Goal: Task Accomplishment & Management: Manage account settings

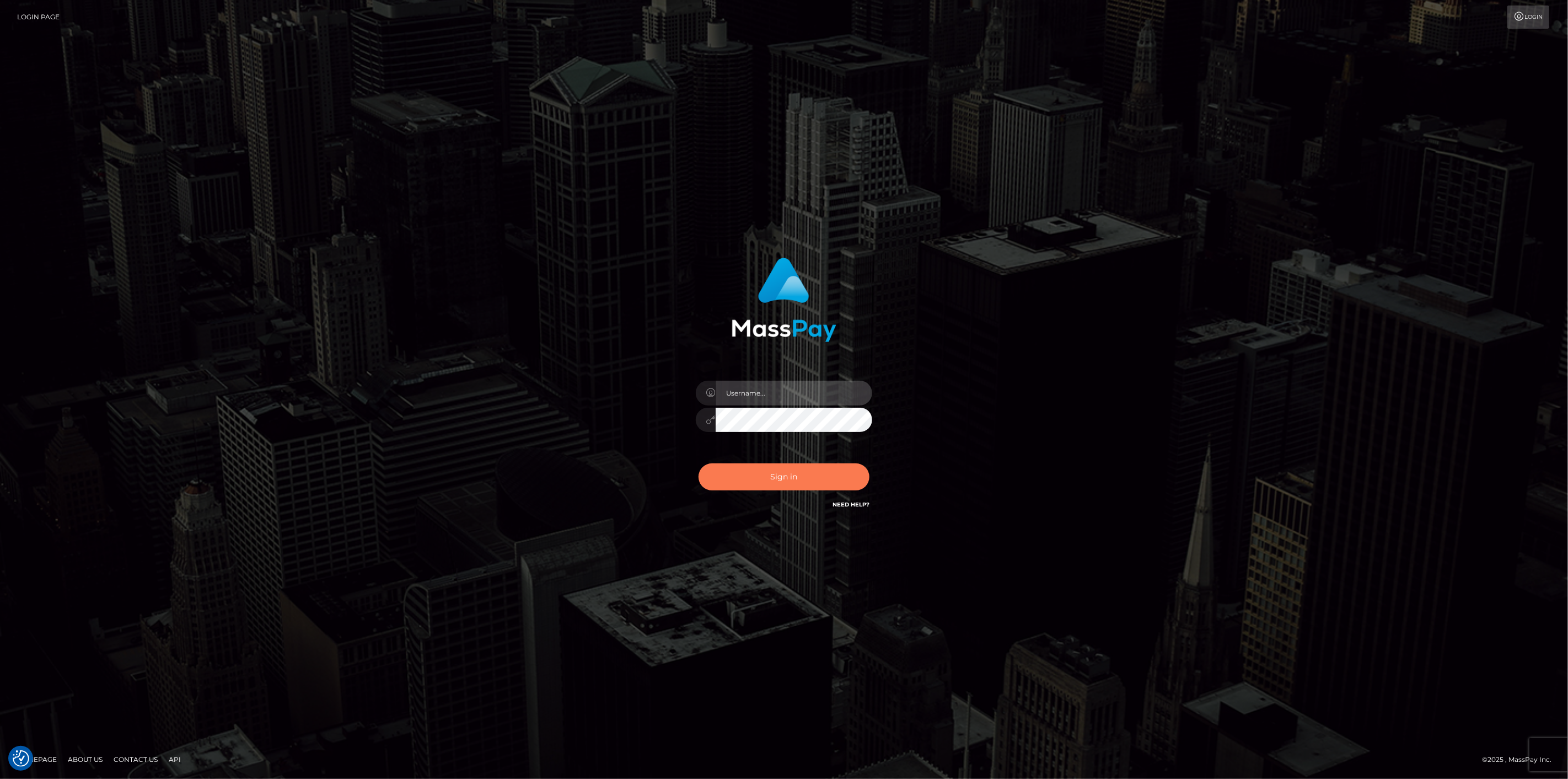
type input "scott.cm"
click at [747, 486] on button "Sign in" at bounding box center [783, 477] width 171 height 27
type input "scott.cm"
click at [729, 464] on button "Sign in" at bounding box center [783, 477] width 171 height 27
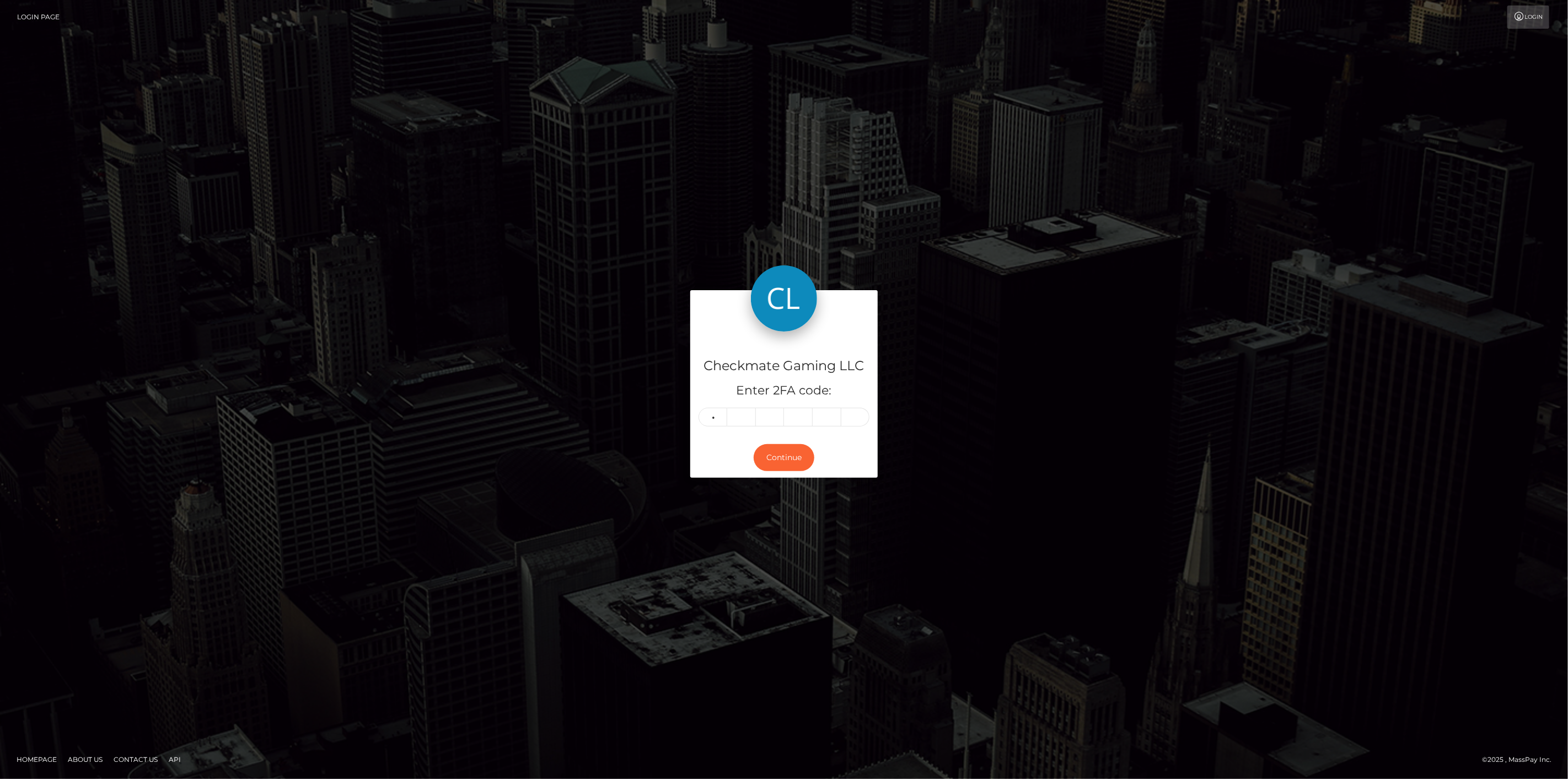
type input "0"
type input "4"
type input "2"
type input "8"
type input "2"
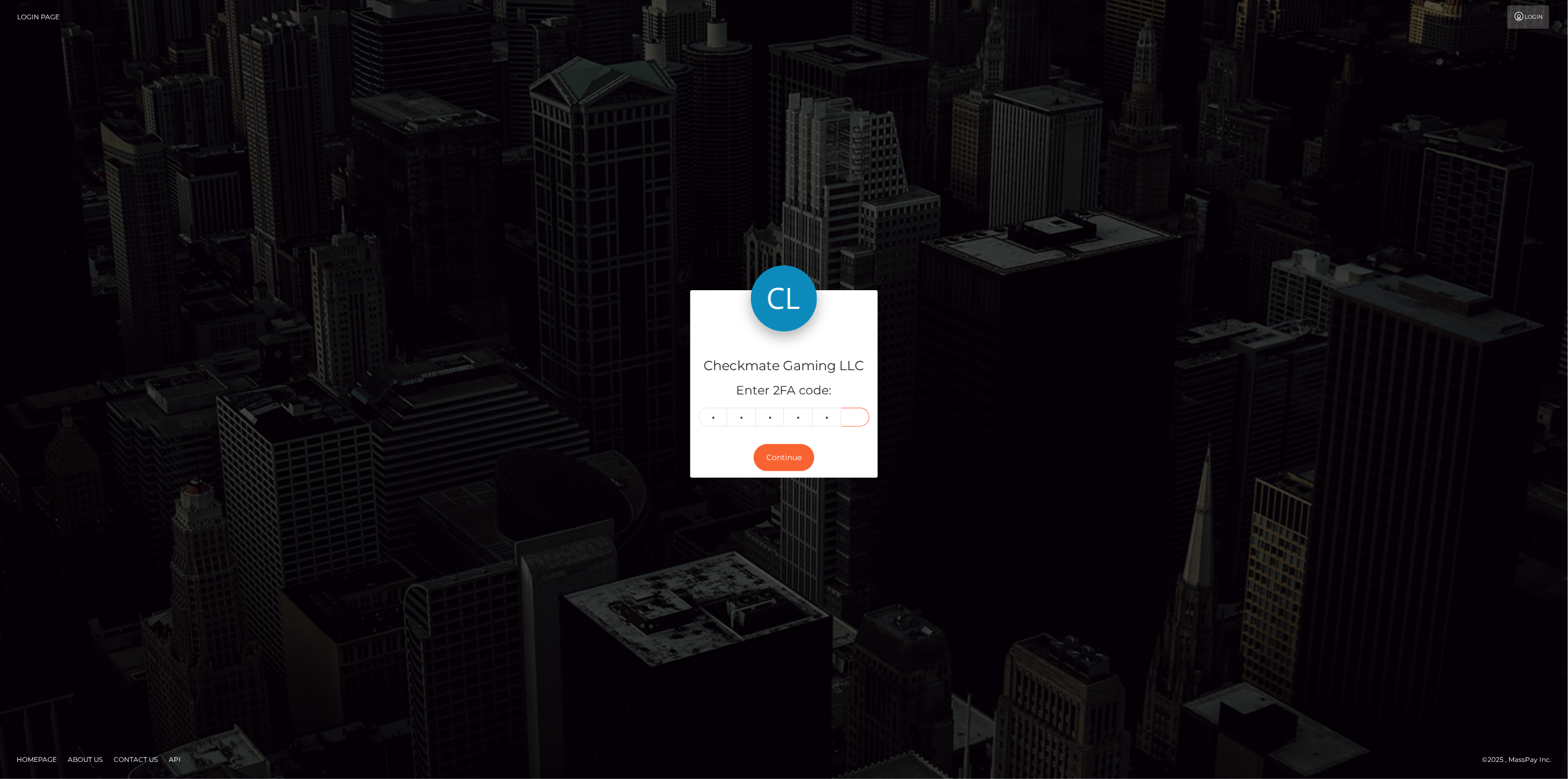
type input "8"
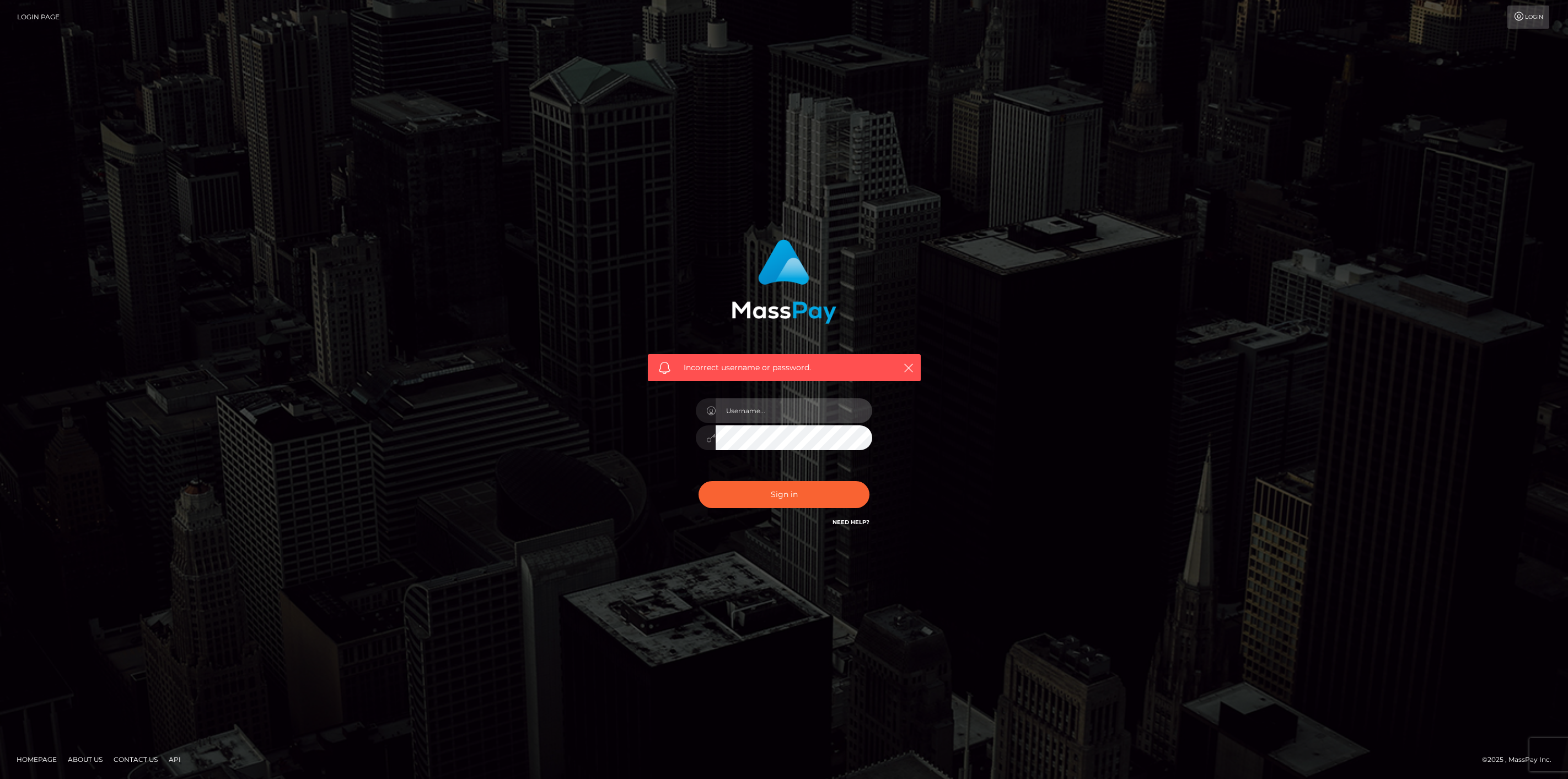
type input "scott.cm"
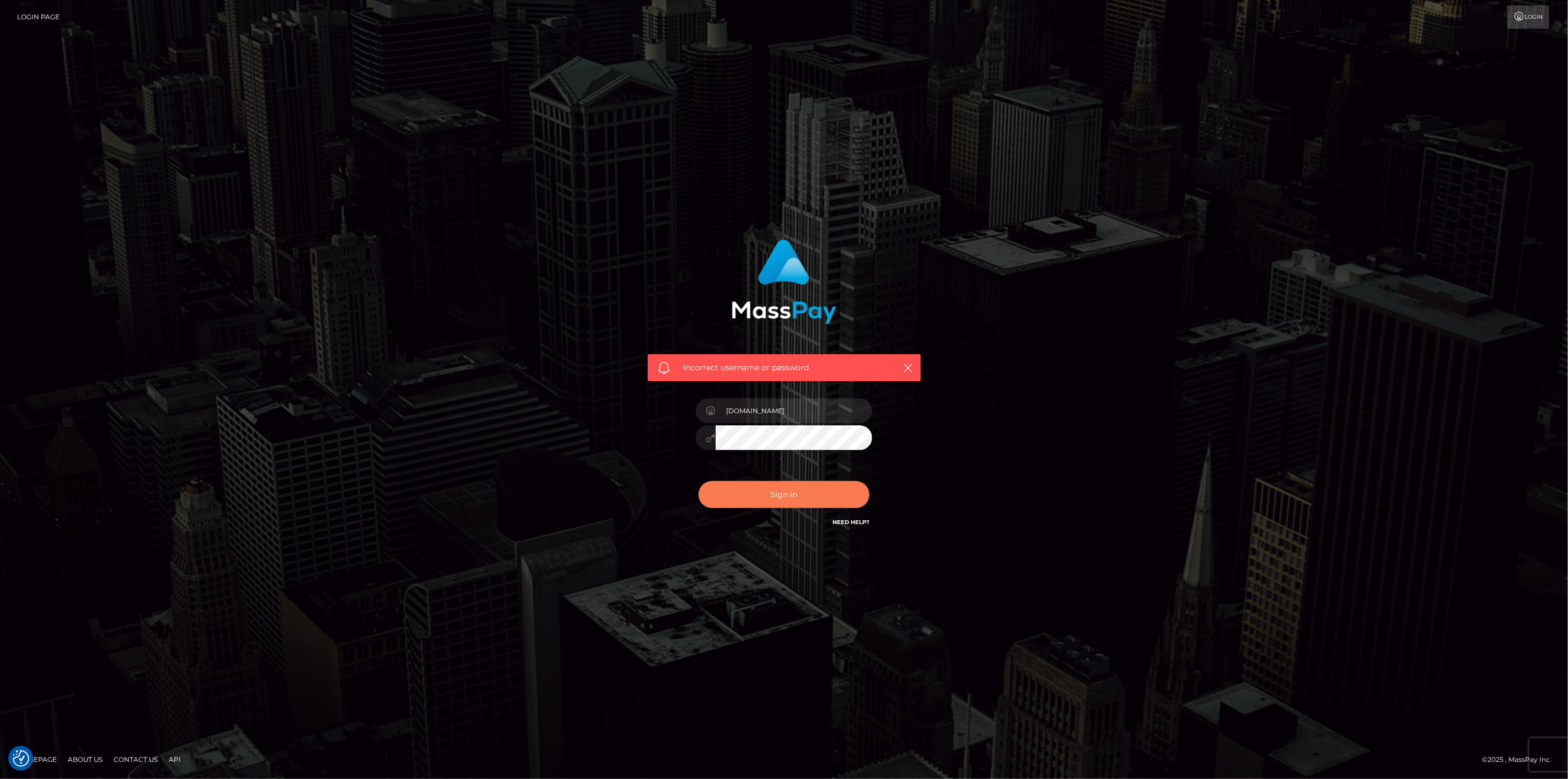
click at [767, 496] on button "Sign in" at bounding box center [783, 495] width 171 height 27
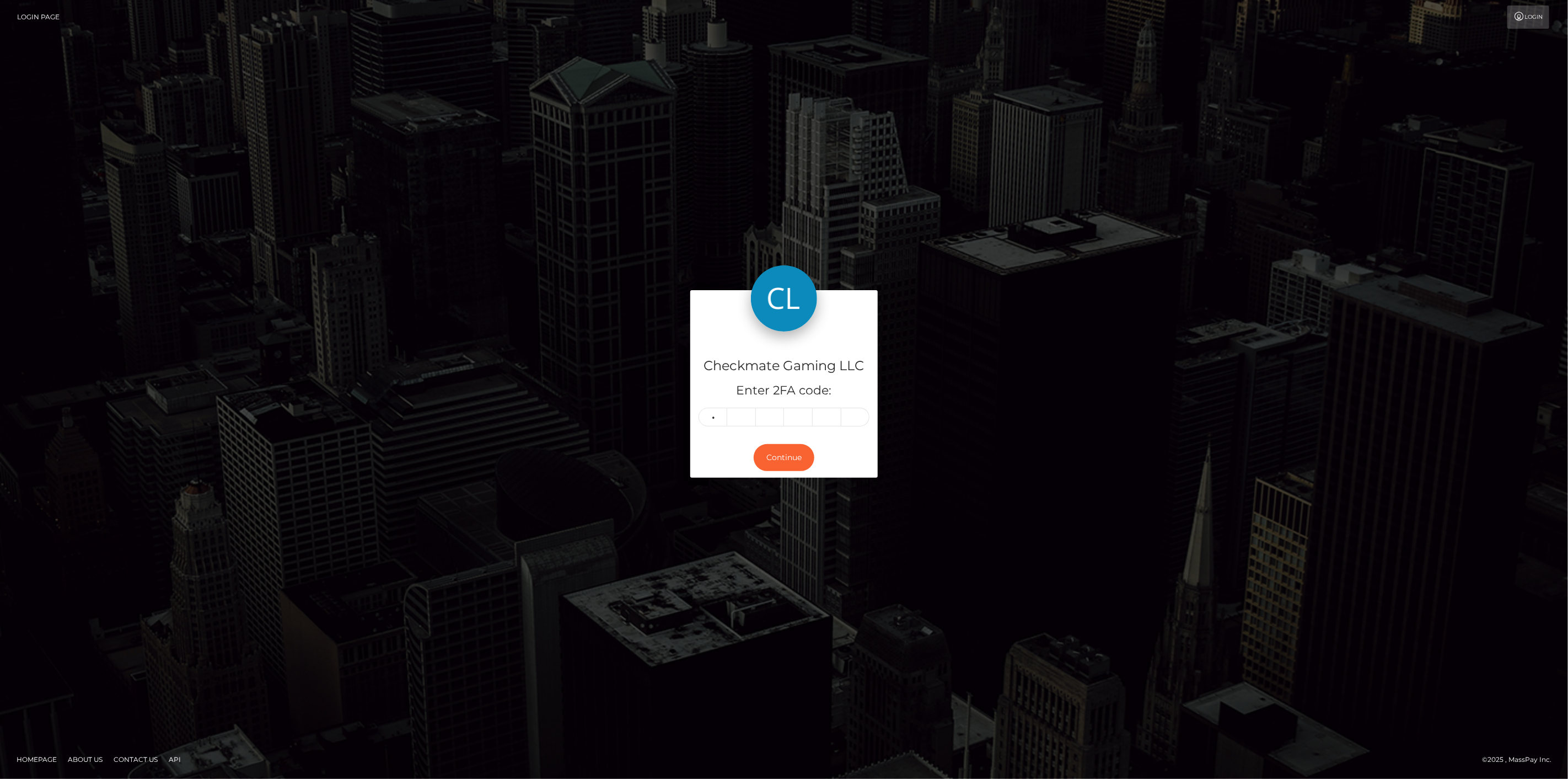
type input "0"
type input "4"
type input "2"
type input "8"
type input "2"
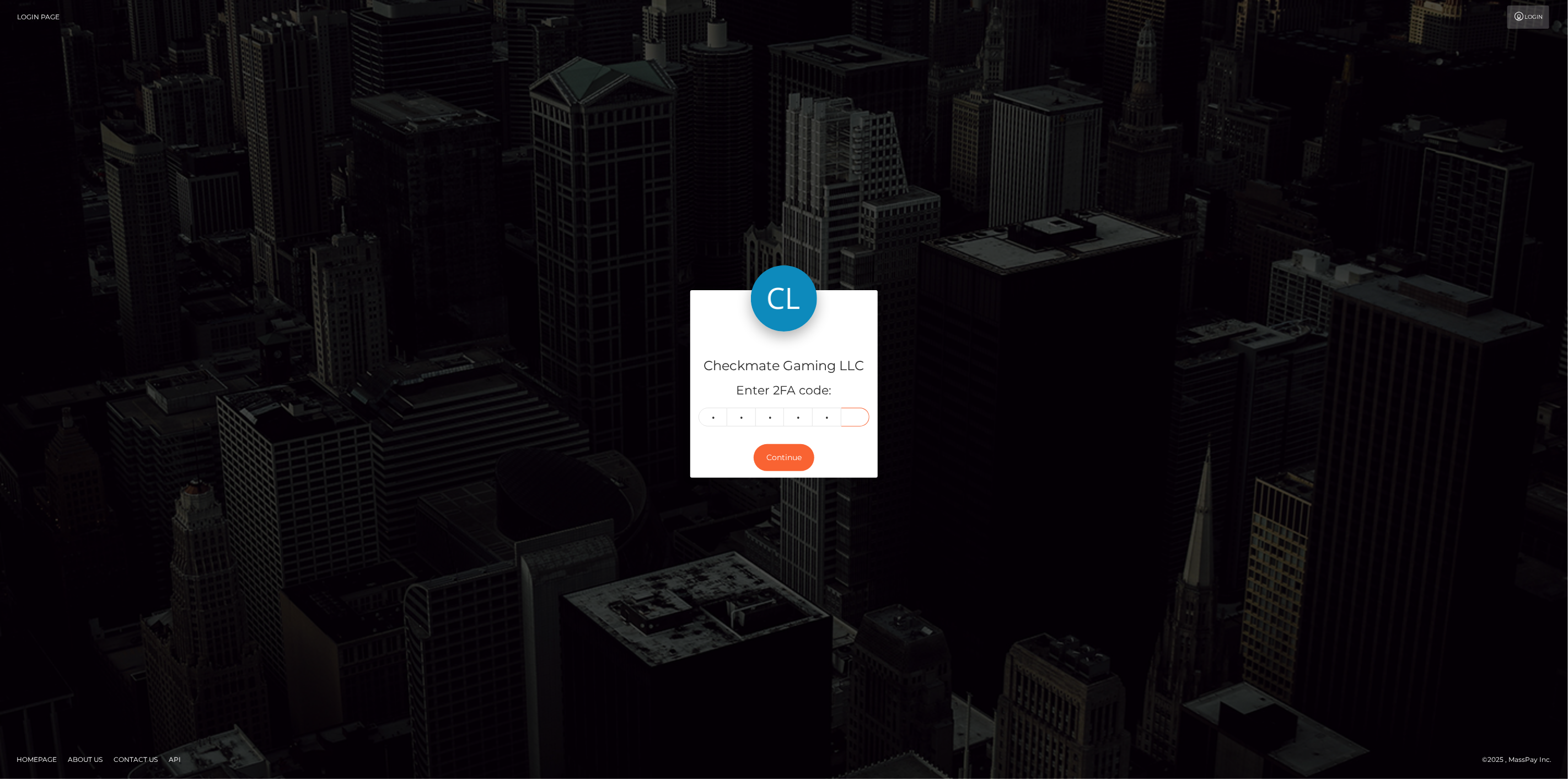
type input "8"
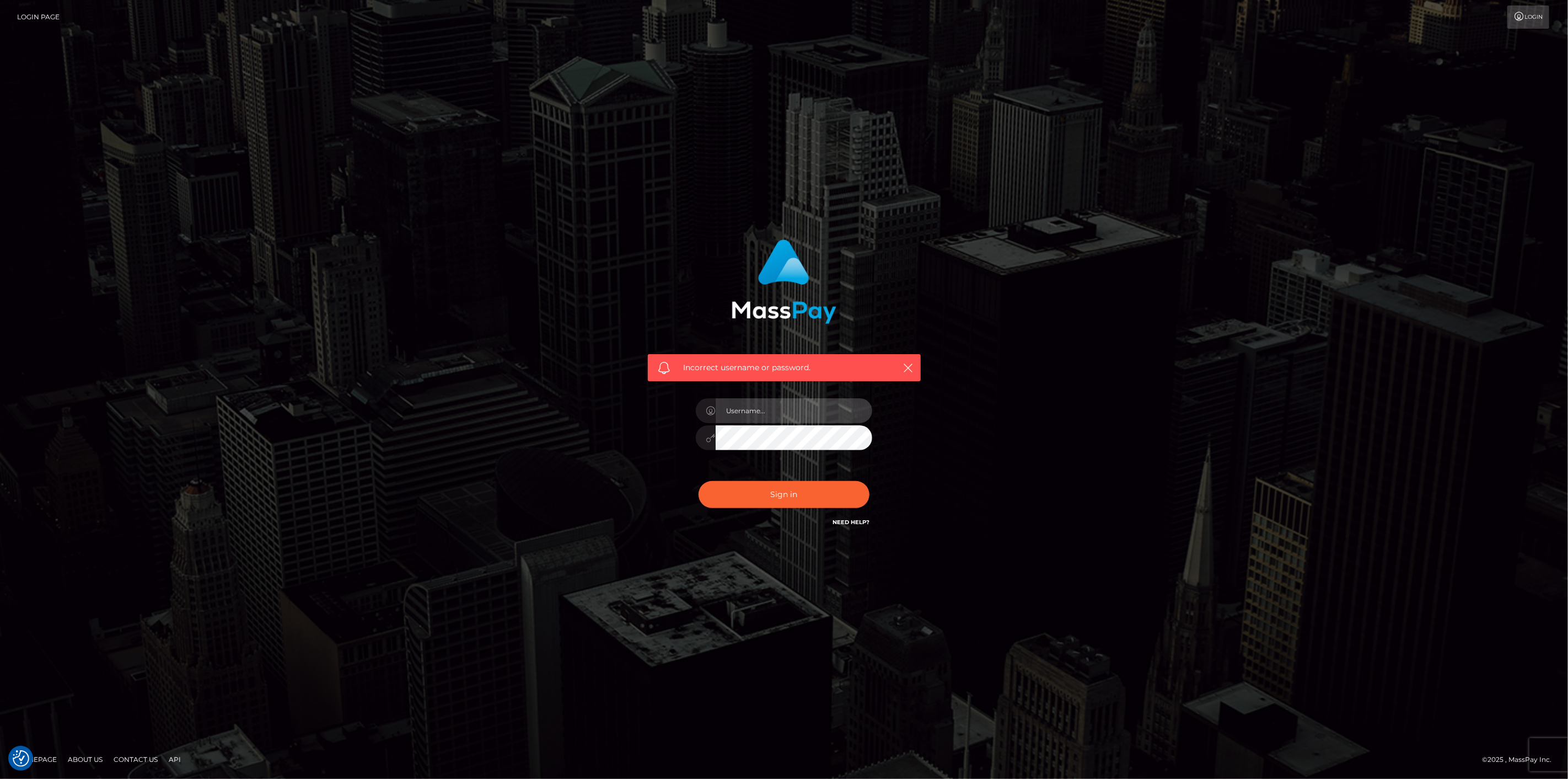
type input "scott.cm"
click at [736, 496] on button "Sign in" at bounding box center [783, 495] width 171 height 27
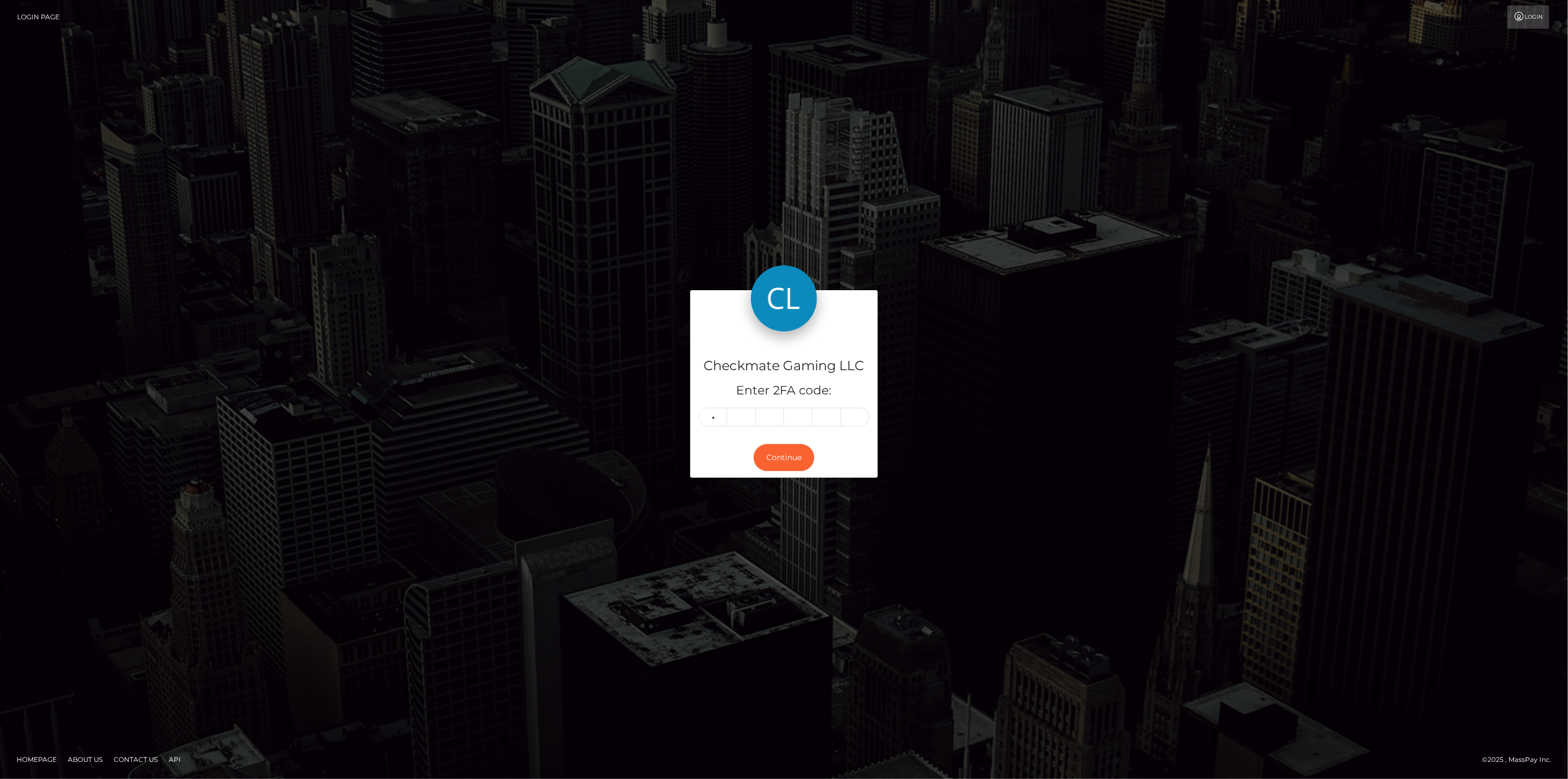
type input "6"
type input "5"
type input "9"
type input "1"
type input "8"
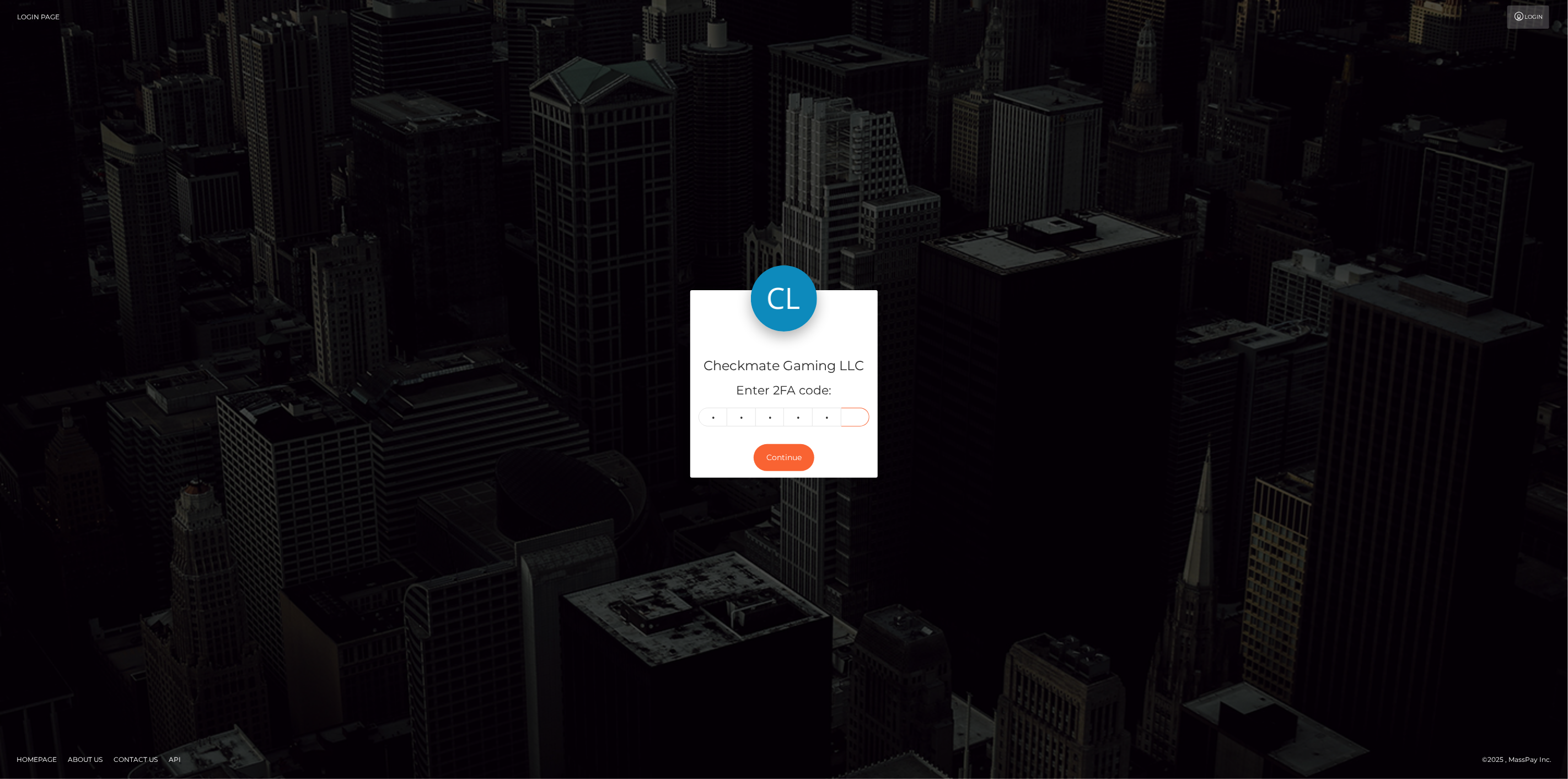
type input "9"
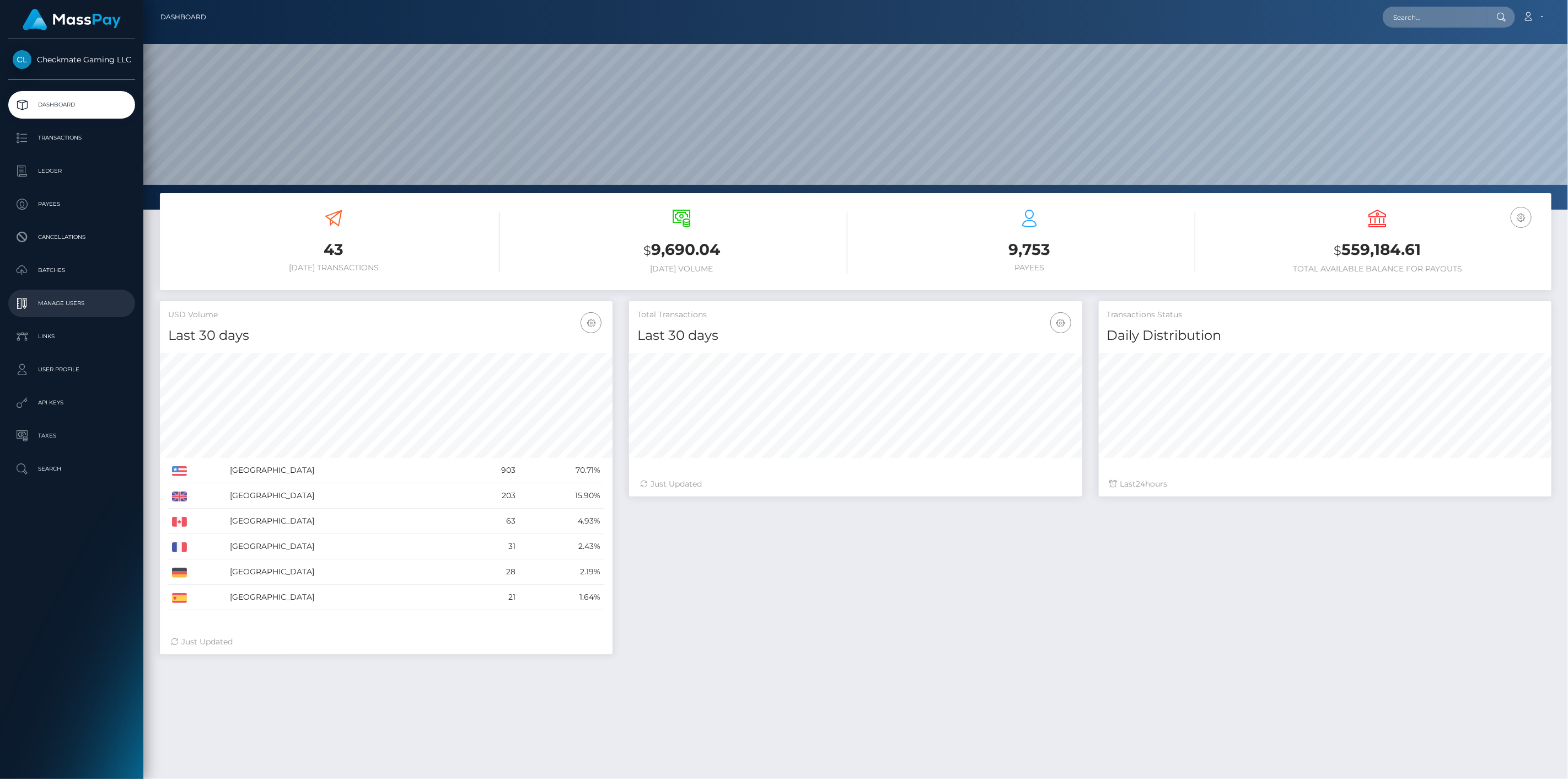
scroll to position [195, 453]
click at [67, 208] on p "Payees" at bounding box center [71, 204] width 118 height 17
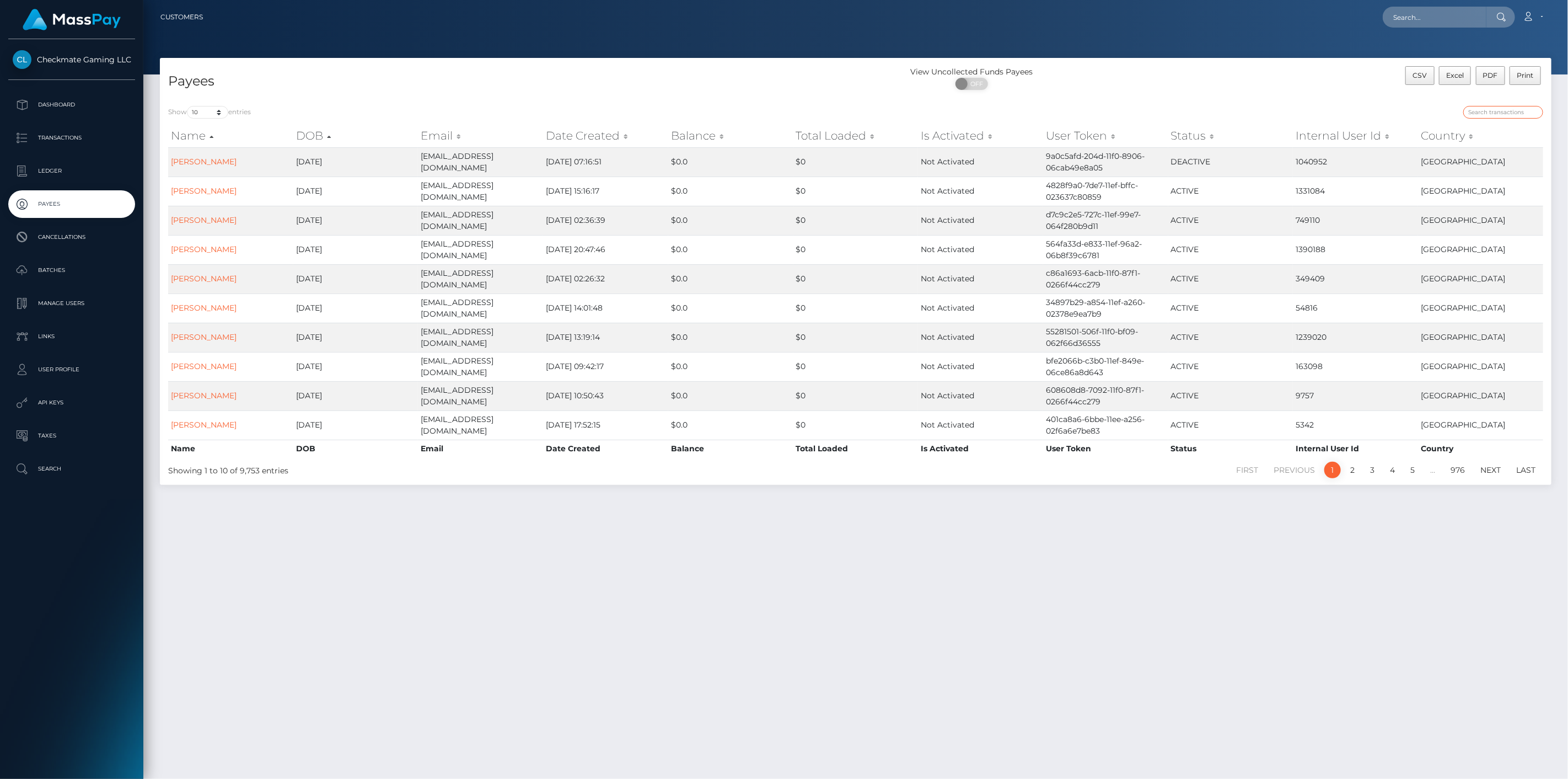
paste input "28258"
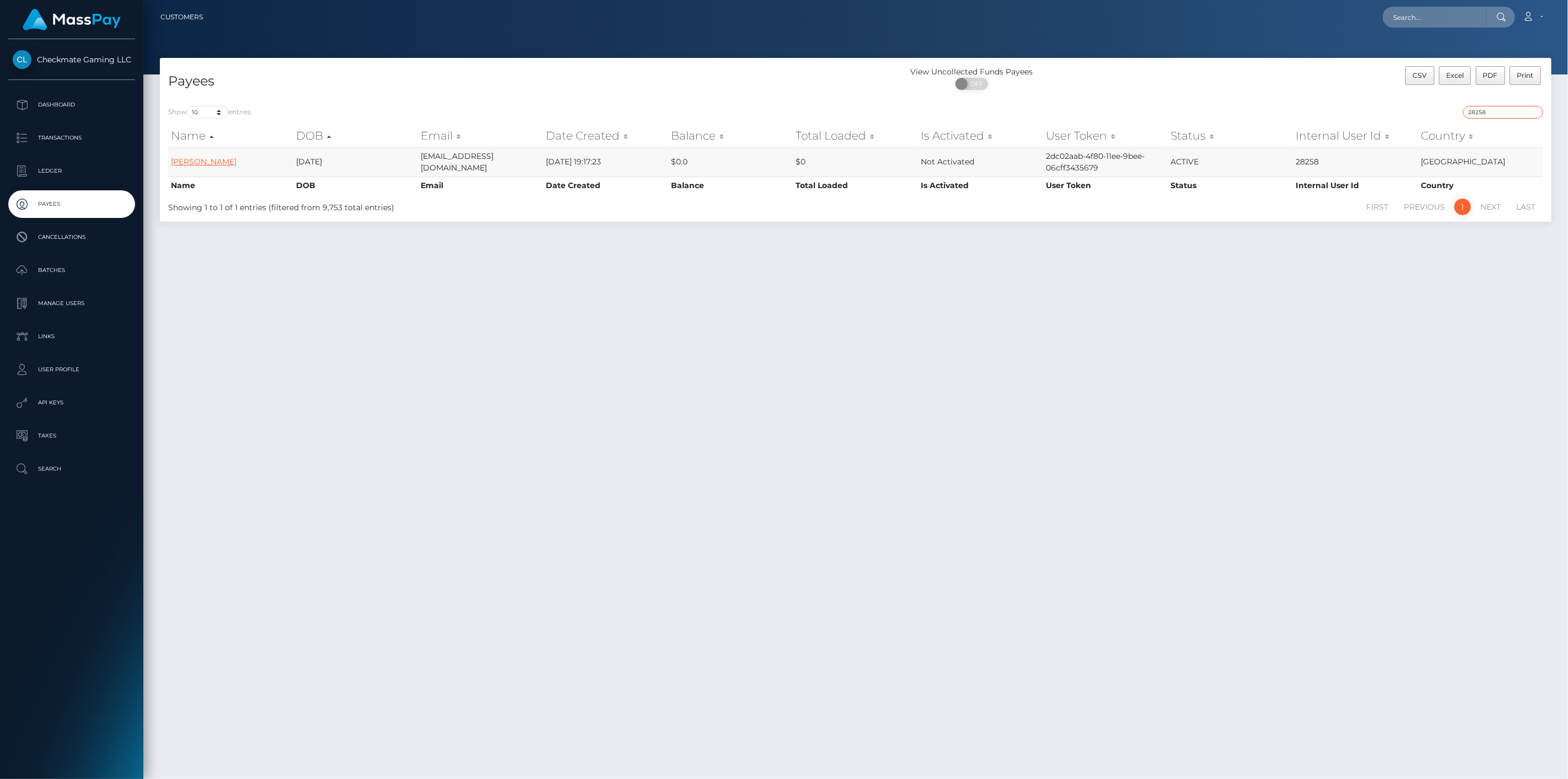
type input "28258"
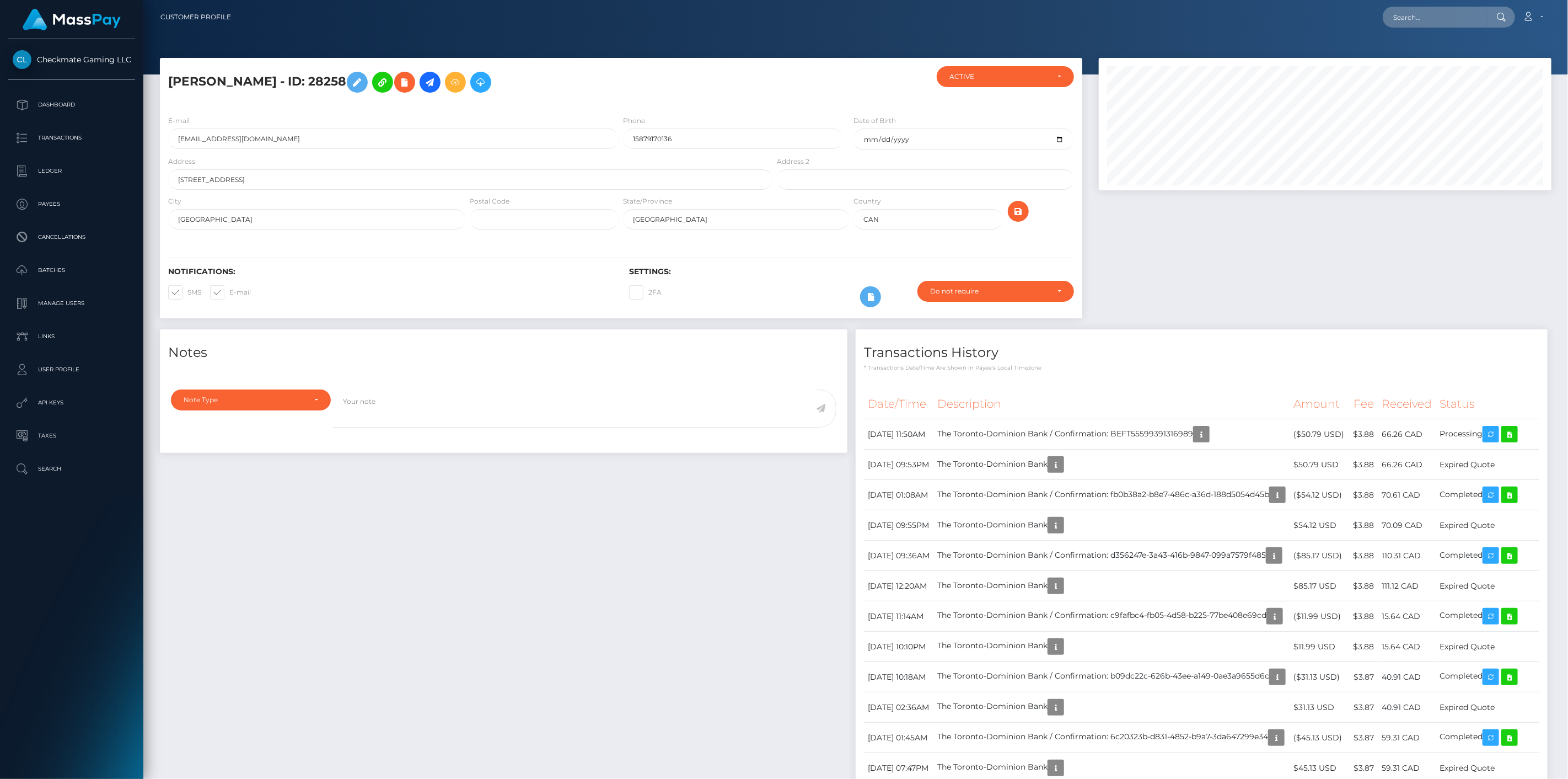
scroll to position [62, 0]
